Goal: Information Seeking & Learning: Learn about a topic

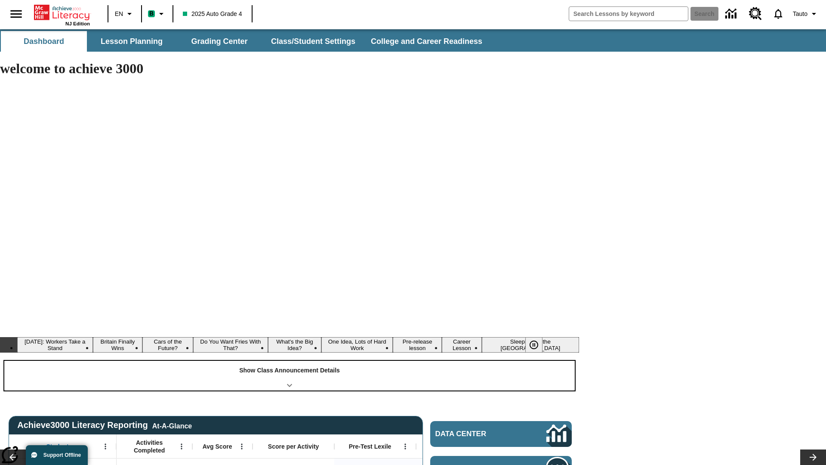
click at [289, 360] on div "Show Class Announcement Details" at bounding box center [289, 375] width 570 height 30
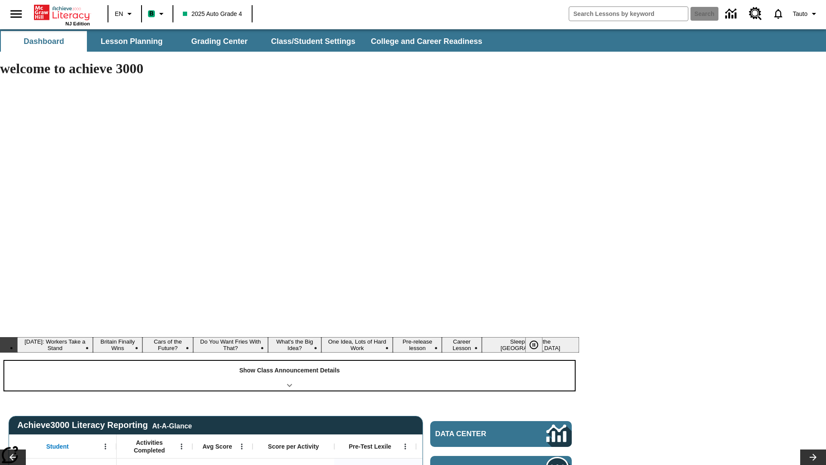
click at [289, 360] on div "Show Class Announcement Details" at bounding box center [289, 375] width 570 height 30
